Goal: Navigation & Orientation: Go to known website

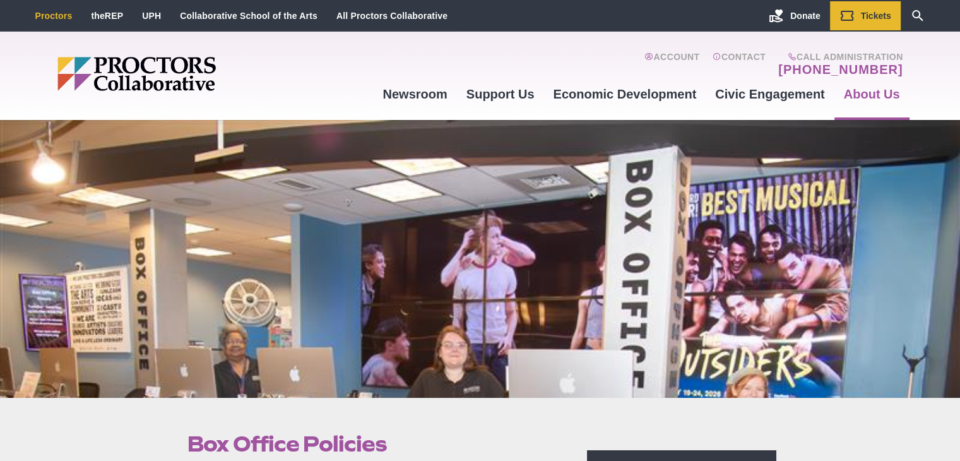
click at [57, 23] on li "Proctors" at bounding box center [54, 15] width 56 height 29
click at [44, 15] on link "Proctors" at bounding box center [53, 16] width 37 height 10
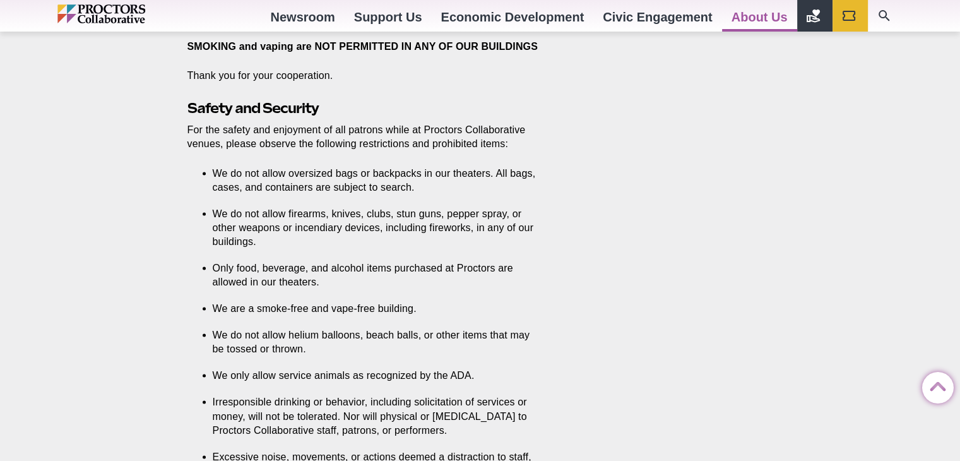
scroll to position [2615, 0]
